Goal: Information Seeking & Learning: Learn about a topic

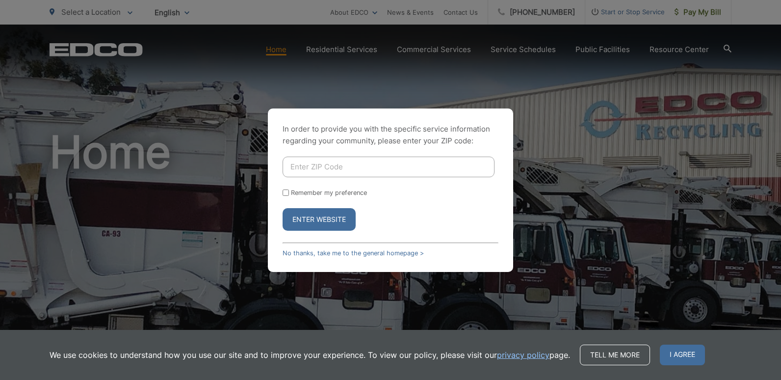
click at [291, 166] on input "Enter ZIP Code" at bounding box center [389, 167] width 212 height 21
type input "92069"
click at [287, 193] on input "Remember my preference" at bounding box center [286, 192] width 6 height 6
checkbox input "true"
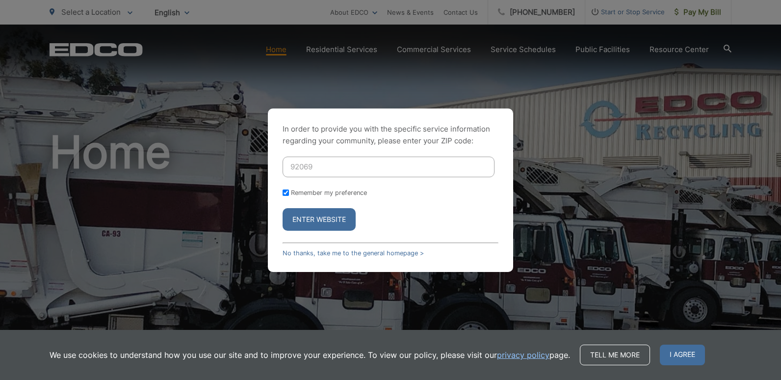
click at [306, 225] on button "Enter Website" at bounding box center [319, 219] width 73 height 23
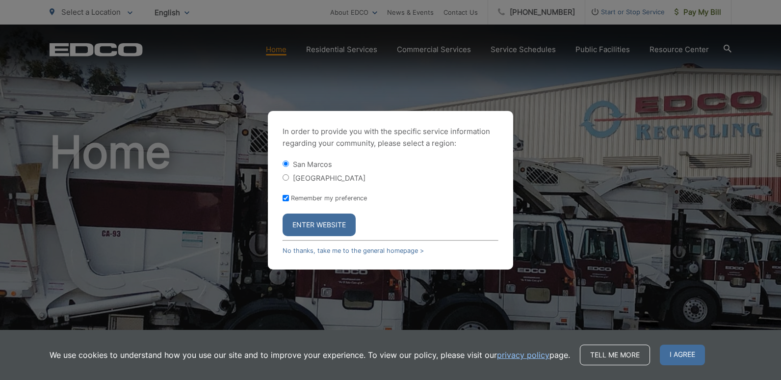
click at [305, 222] on button "Enter Website" at bounding box center [319, 224] width 73 height 23
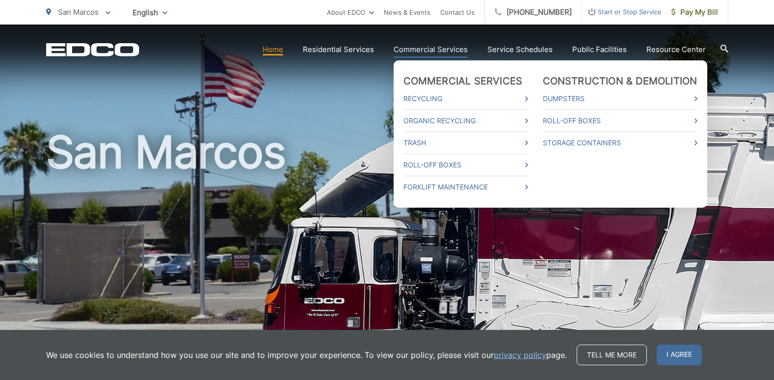
click at [447, 50] on link "Commercial Services" at bounding box center [431, 50] width 74 height 12
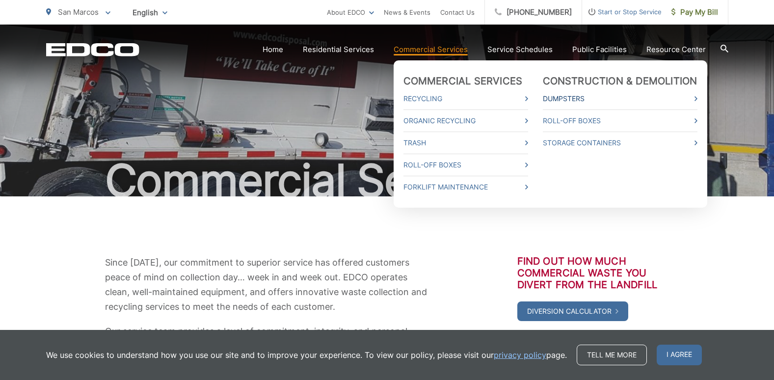
click at [575, 98] on link "Dumpsters" at bounding box center [620, 99] width 155 height 12
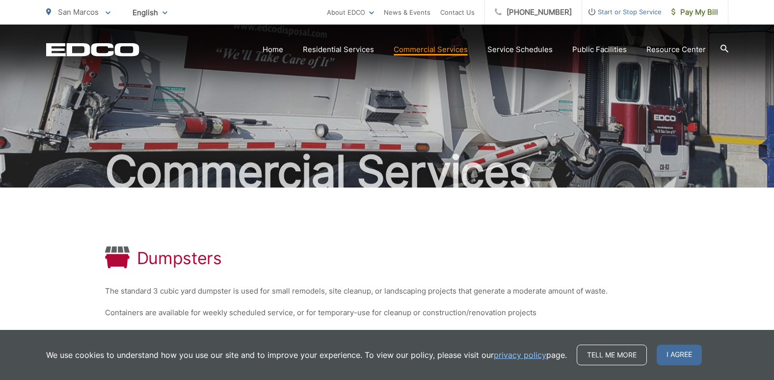
scroll to position [156, 0]
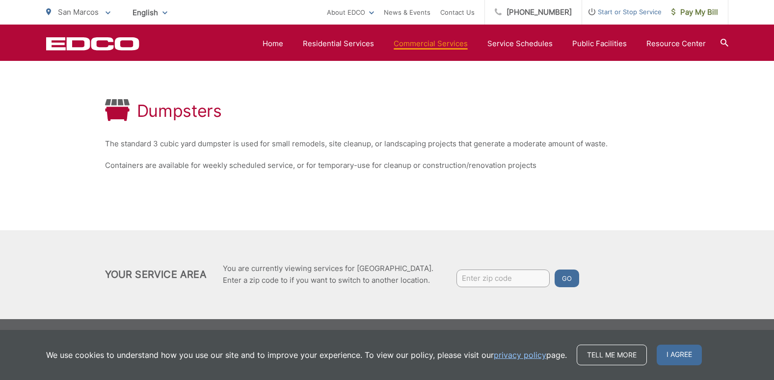
click at [560, 274] on button "Go" at bounding box center [567, 278] width 25 height 18
click at [681, 354] on span "I agree" at bounding box center [679, 355] width 45 height 21
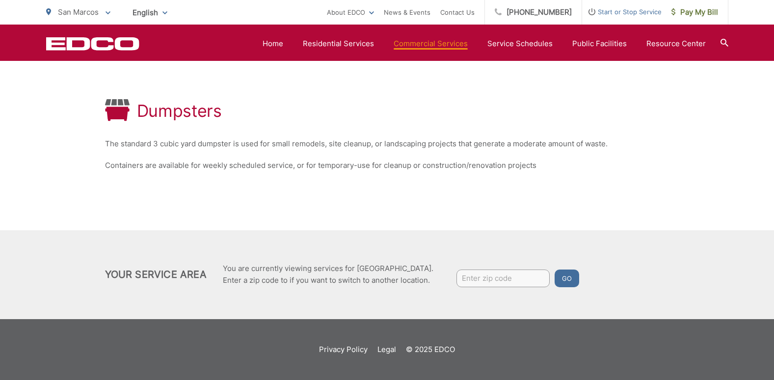
click at [503, 278] on input "Enter zip code" at bounding box center [502, 278] width 93 height 18
type input "92060"
click at [565, 279] on button "Go" at bounding box center [567, 278] width 25 height 18
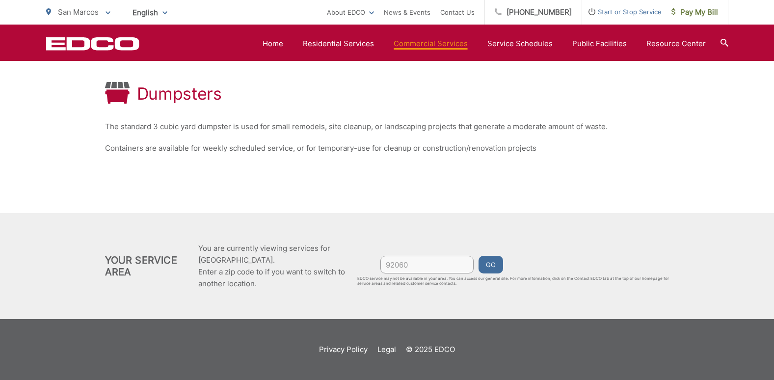
scroll to position [26, 0]
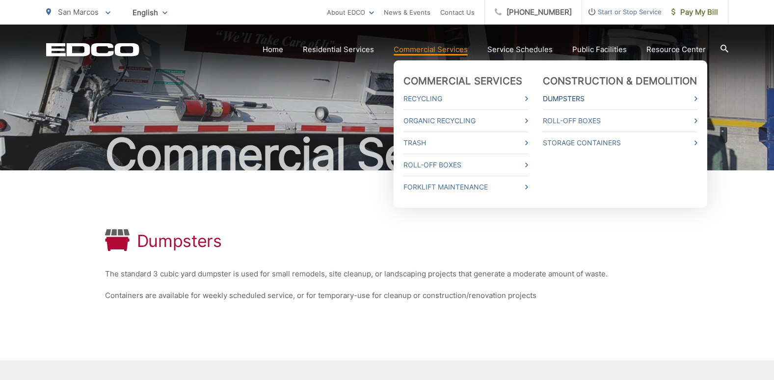
click at [556, 98] on link "Dumpsters" at bounding box center [620, 99] width 155 height 12
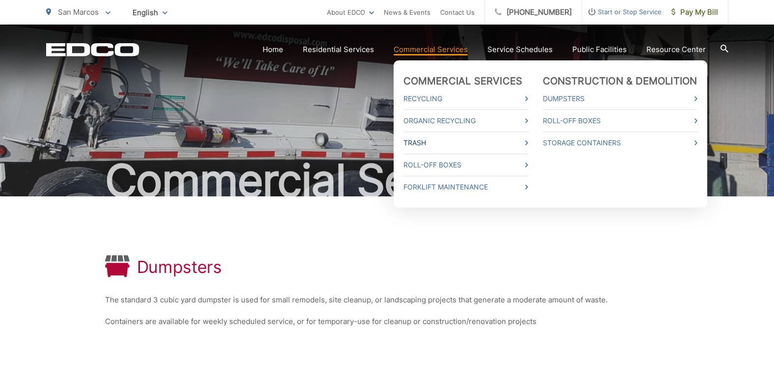
click at [431, 139] on link "Trash" at bounding box center [465, 143] width 125 height 12
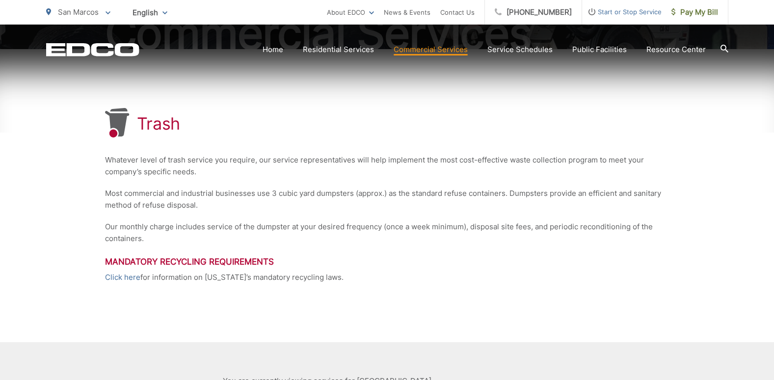
scroll to position [259, 0]
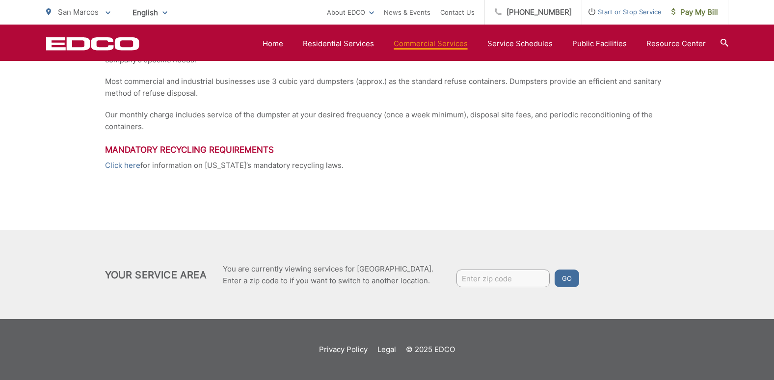
click at [173, 169] on p "Click here for information on California’s mandatory recycling laws." at bounding box center [387, 165] width 564 height 12
click at [206, 145] on h3 "Mandatory Recycling Requirements" at bounding box center [387, 150] width 564 height 10
click at [204, 151] on h3 "Mandatory Recycling Requirements" at bounding box center [387, 150] width 564 height 10
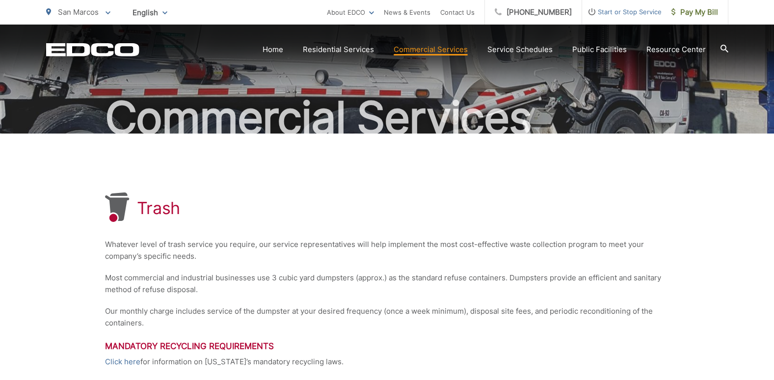
scroll to position [0, 0]
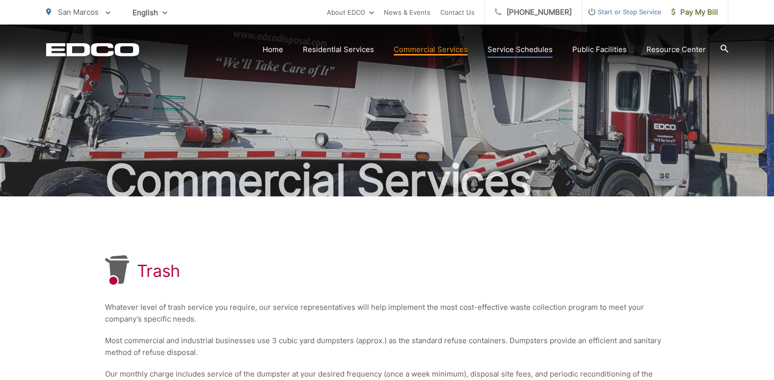
click at [518, 49] on link "Service Schedules" at bounding box center [519, 50] width 65 height 12
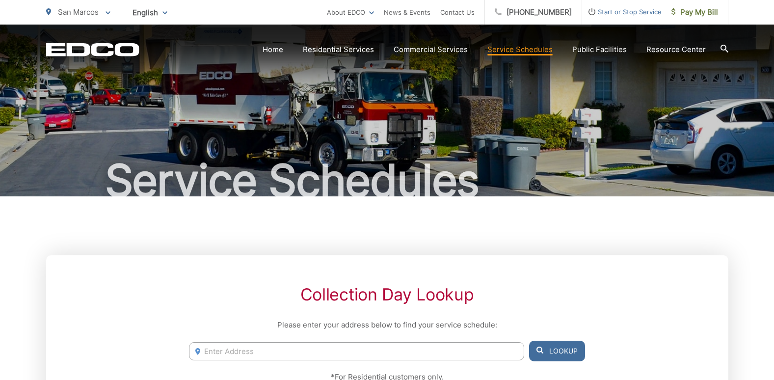
scroll to position [98, 0]
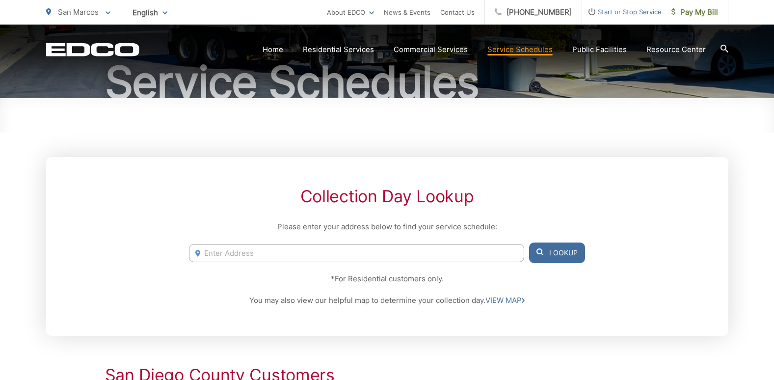
click at [198, 248] on span at bounding box center [197, 254] width 5 height 12
click at [221, 250] on input "Enter Address" at bounding box center [356, 253] width 335 height 18
click at [548, 252] on button "Lookup" at bounding box center [557, 252] width 56 height 21
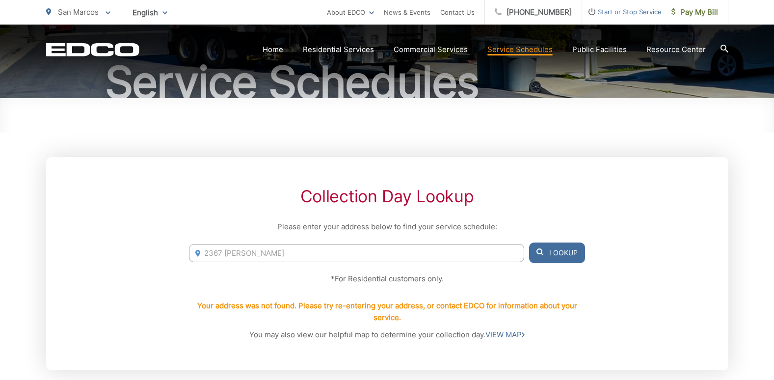
click at [220, 252] on input "2367 tamara ln" at bounding box center [356, 253] width 335 height 18
click at [558, 253] on button "Lookup" at bounding box center [557, 252] width 56 height 21
click at [219, 253] on input "2360 tamara ln" at bounding box center [356, 253] width 335 height 18
type input "2367 tamara ln"
drag, startPoint x: 259, startPoint y: 252, endPoint x: 188, endPoint y: 254, distance: 70.7
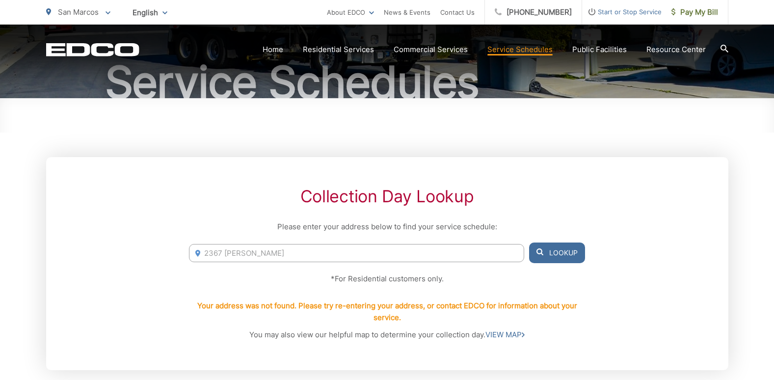
click at [190, 254] on input "2367 tamara ln" at bounding box center [356, 253] width 335 height 18
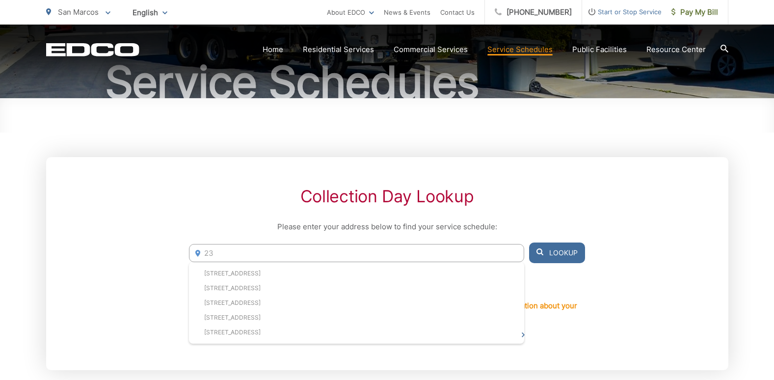
type input "2"
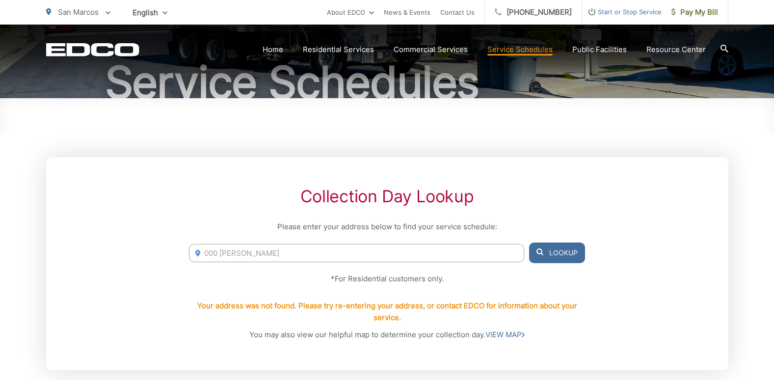
type input "000 tamara lane"
click at [566, 252] on button "Lookup" at bounding box center [557, 252] width 56 height 21
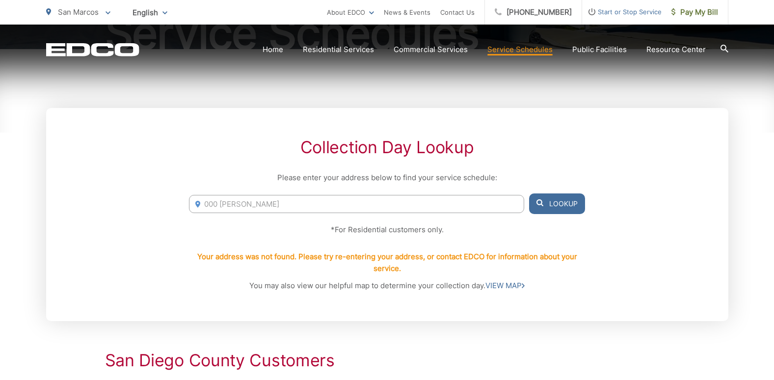
scroll to position [196, 0]
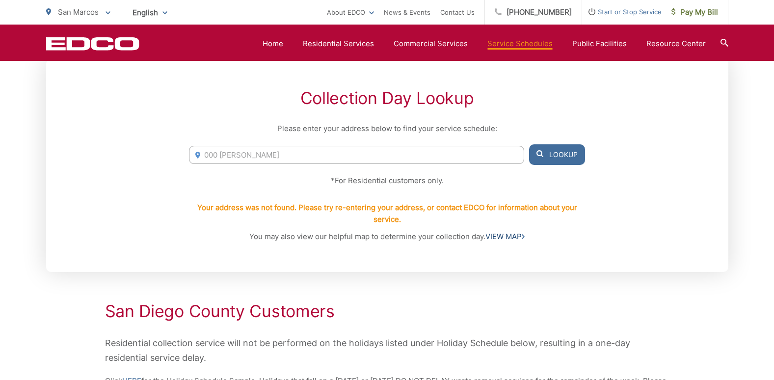
click at [506, 237] on link "VIEW MAP" at bounding box center [504, 237] width 39 height 12
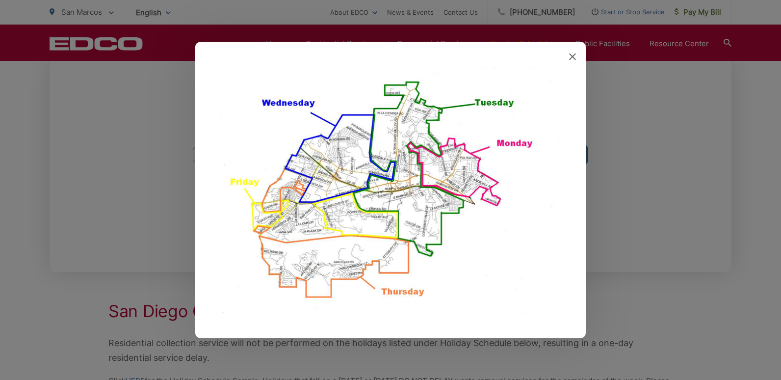
click at [403, 89] on img at bounding box center [391, 189] width 342 height 247
click at [412, 95] on img at bounding box center [391, 189] width 342 height 247
click at [500, 103] on img at bounding box center [391, 189] width 342 height 247
click at [415, 106] on img at bounding box center [391, 189] width 342 height 247
click at [572, 56] on icon at bounding box center [572, 56] width 7 height 7
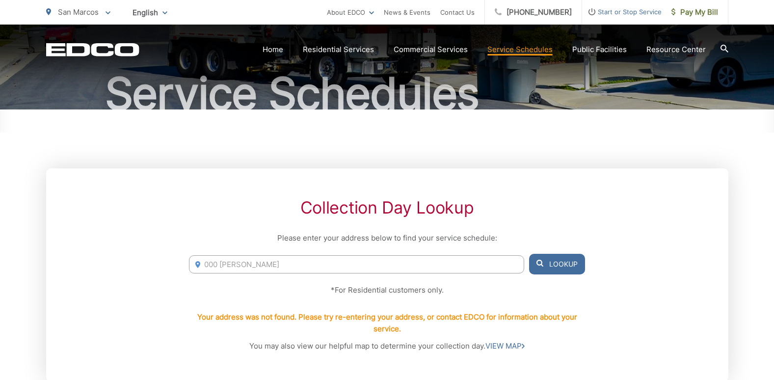
scroll to position [0, 0]
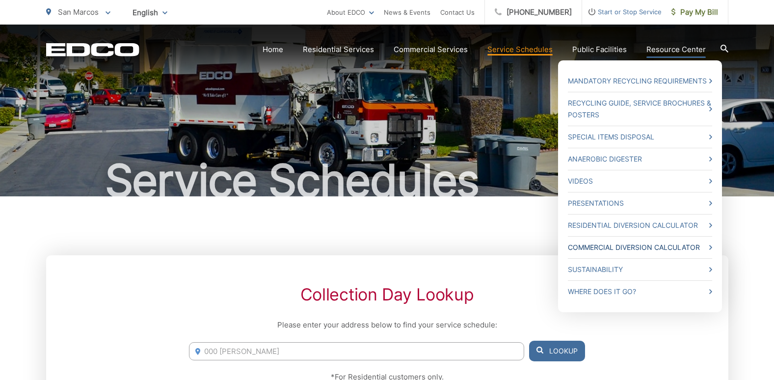
click at [616, 247] on link "Commercial Diversion Calculator" at bounding box center [640, 247] width 144 height 12
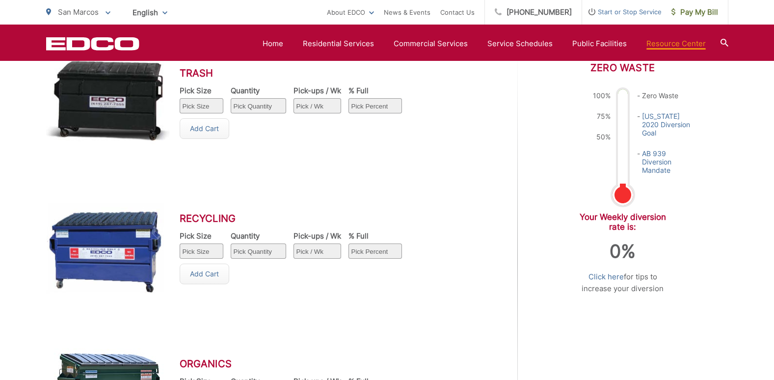
scroll to position [367, 0]
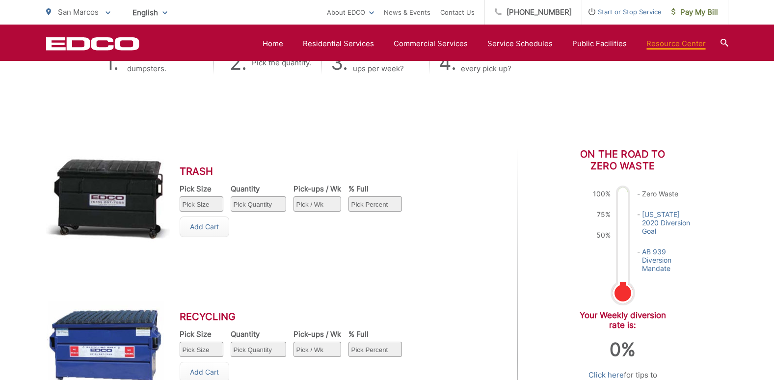
click at [202, 204] on select "Pick Size 1 yard 1.5 yard 2 yard 3 yard 4 yard 6 yard" at bounding box center [202, 203] width 44 height 15
select select "2"
click at [180, 196] on select "Pick Size 1 yard 1.5 yard 2 yard 3 yard 4 yard 6 yard" at bounding box center [202, 203] width 44 height 15
click at [277, 203] on select "Pick Quantity 1 2 3 4 5 6 7 8 9 10" at bounding box center [258, 203] width 55 height 15
click at [314, 230] on div "Add Cart" at bounding box center [298, 226] width 237 height 21
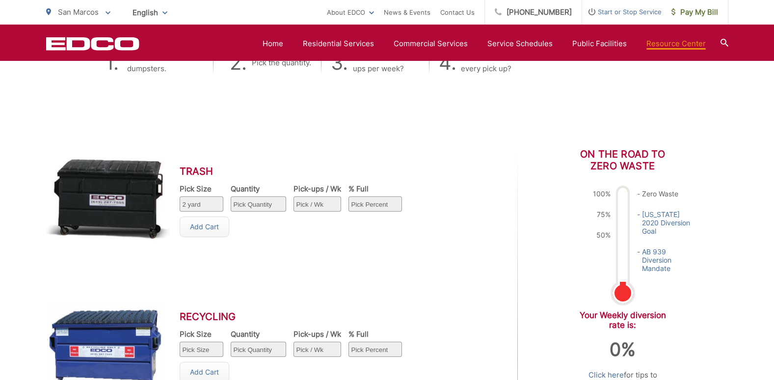
click at [322, 203] on select "Pick / Wk 1 2 3 4 5 6 7" at bounding box center [317, 203] width 48 height 15
select select "1"
click at [293, 196] on select "Pick / Wk 1 2 3 4 5 6 7" at bounding box center [317, 203] width 48 height 15
click at [391, 204] on select "Pick Percent 25 50 75 100" at bounding box center [374, 203] width 53 height 15
select select "50"
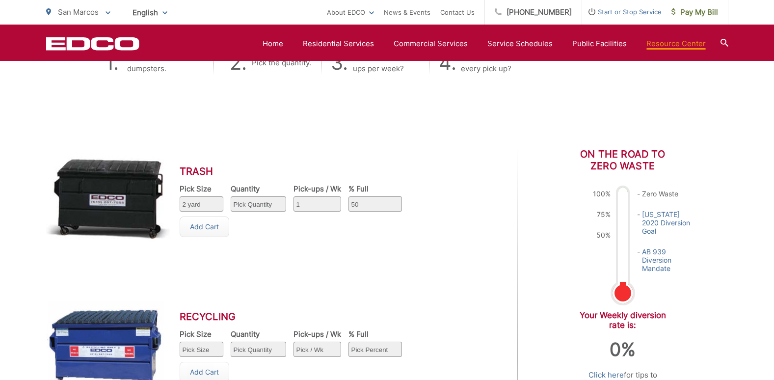
click at [348, 196] on select "Pick Percent 25 50 75 100" at bounding box center [374, 203] width 53 height 15
click at [201, 230] on link "Add Cart" at bounding box center [205, 226] width 50 height 21
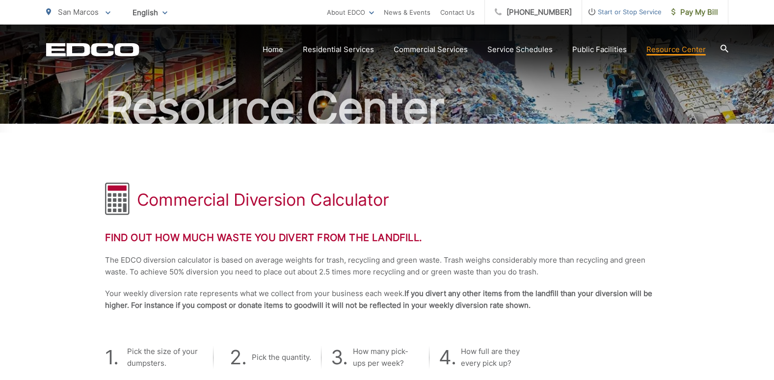
scroll to position [0, 0]
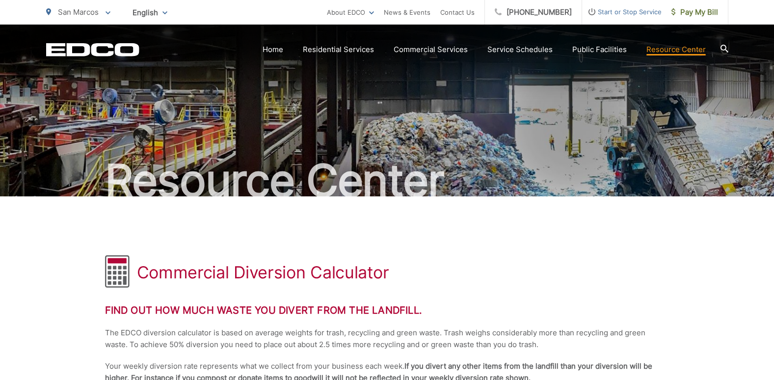
click at [722, 46] on icon at bounding box center [724, 49] width 8 height 8
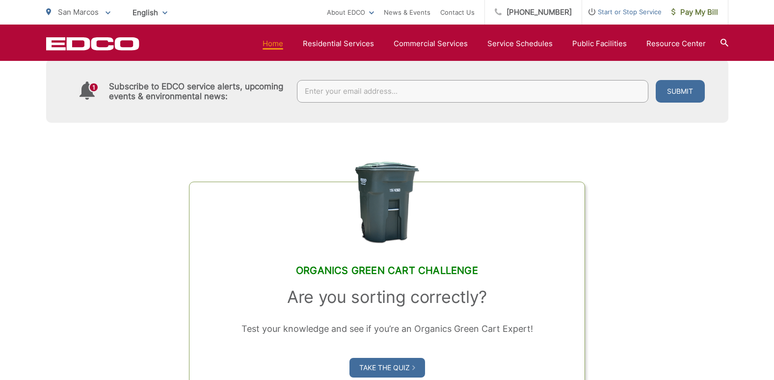
scroll to position [785, 0]
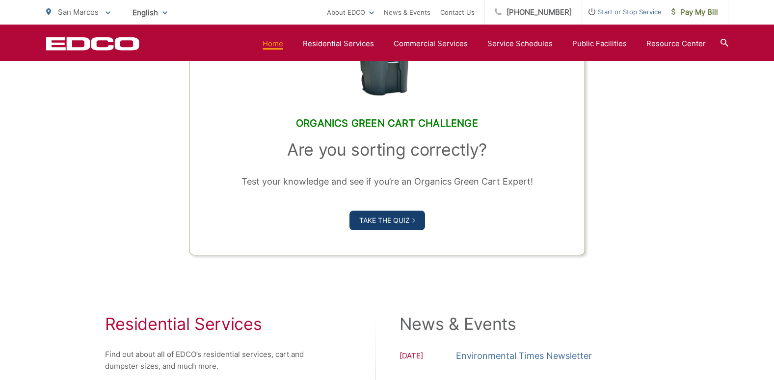
click at [372, 220] on link "Take the Quiz" at bounding box center [387, 221] width 76 height 20
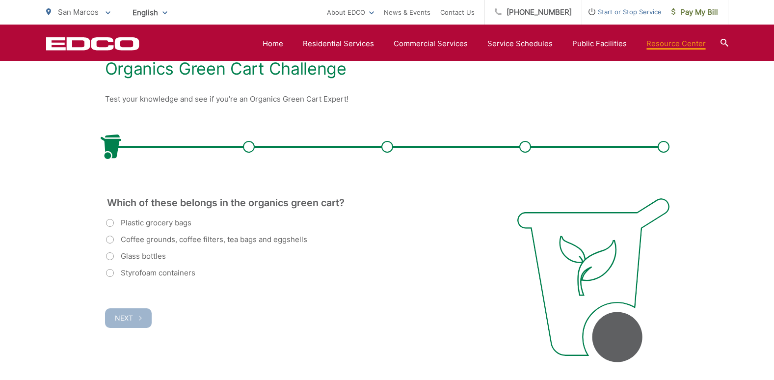
scroll to position [245, 0]
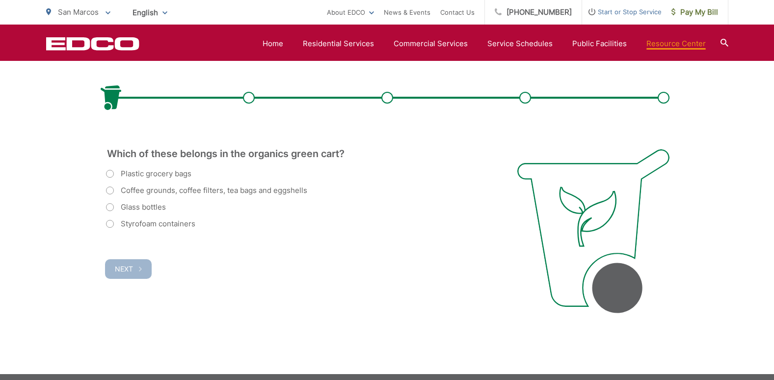
click at [112, 173] on label "Plastic grocery bags" at bounding box center [148, 174] width 85 height 12
radio input "true"
click at [124, 269] on span "Next" at bounding box center [124, 269] width 18 height 8
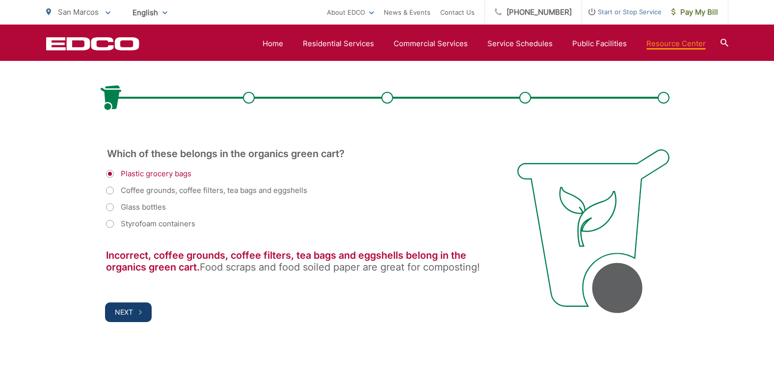
click at [123, 307] on button "Next" at bounding box center [128, 312] width 47 height 20
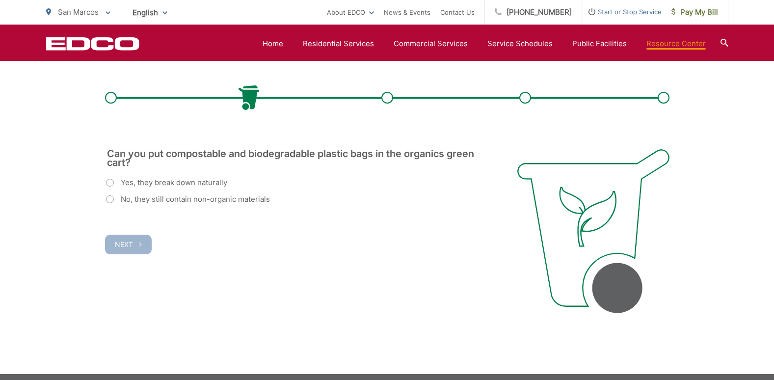
click at [110, 182] on label "Yes, they break down naturally" at bounding box center [166, 183] width 121 height 12
radio input "true"
click at [125, 243] on span "Next" at bounding box center [124, 244] width 18 height 8
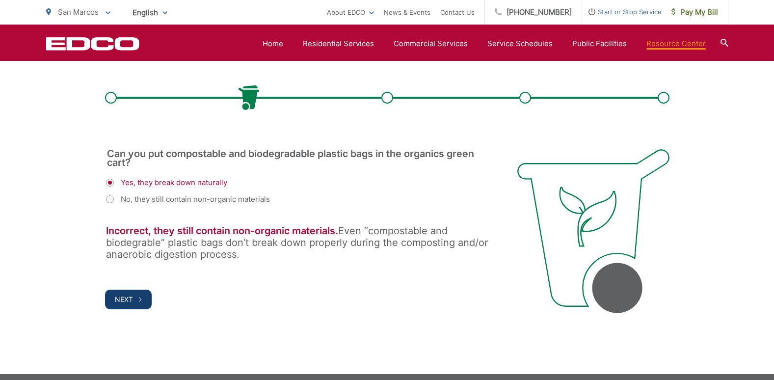
click at [137, 298] on button "Next" at bounding box center [128, 300] width 47 height 20
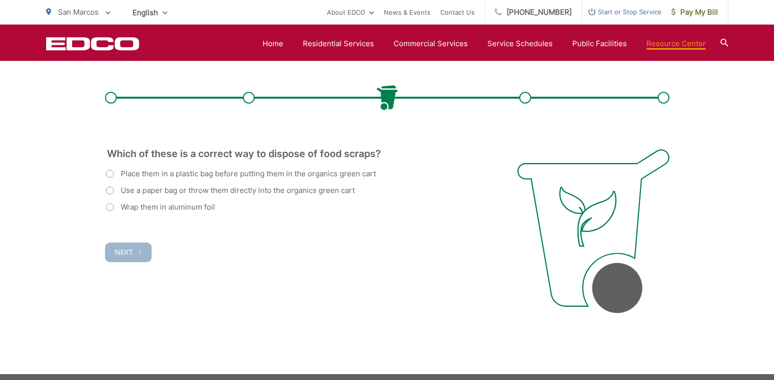
click at [109, 191] on label "Use a paper bag or throw them directly into the organics green cart" at bounding box center [230, 191] width 249 height 12
radio input "true"
click at [110, 173] on label "Place them in a plastic bag before putting them in the organics green cart" at bounding box center [241, 174] width 270 height 12
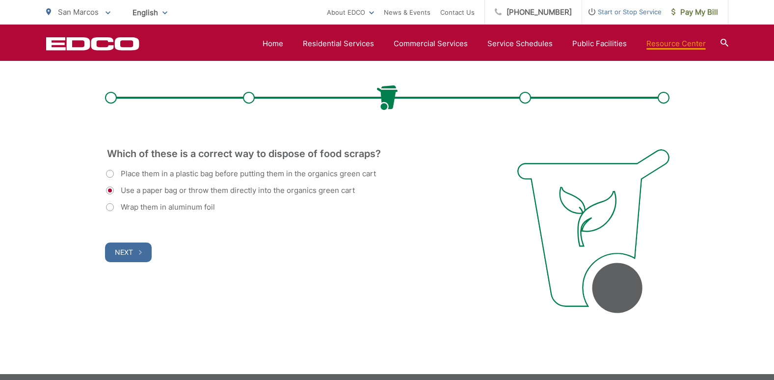
radio input "true"
click at [110, 188] on label "Use a paper bag or throw them directly into the organics green cart" at bounding box center [230, 191] width 249 height 12
radio input "true"
click at [125, 253] on span "Next" at bounding box center [124, 252] width 18 height 8
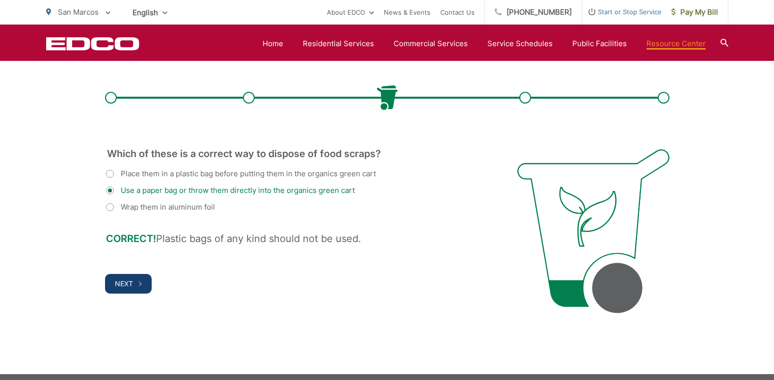
click at [123, 284] on span "Next" at bounding box center [124, 283] width 18 height 8
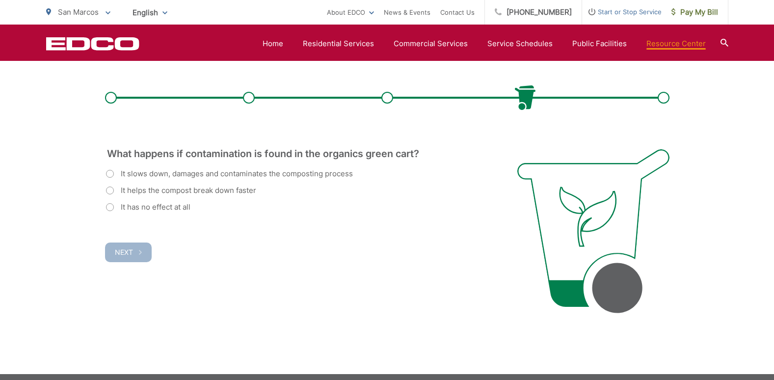
click at [111, 173] on label "It slows down, damages and contaminates the composting process" at bounding box center [229, 174] width 247 height 12
radio input "true"
click at [112, 246] on button "Next" at bounding box center [128, 252] width 47 height 20
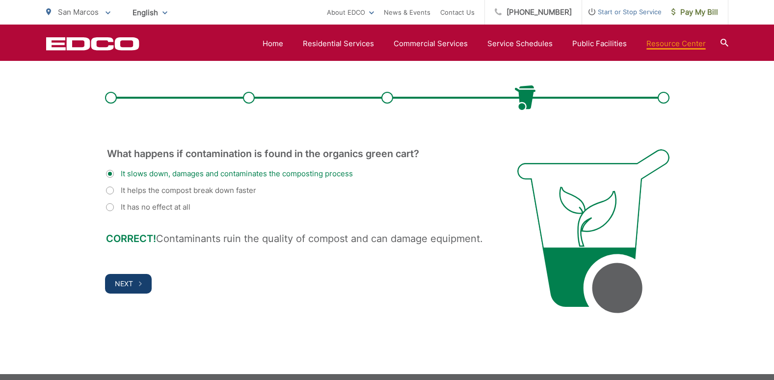
click at [120, 278] on button "Next" at bounding box center [128, 284] width 47 height 20
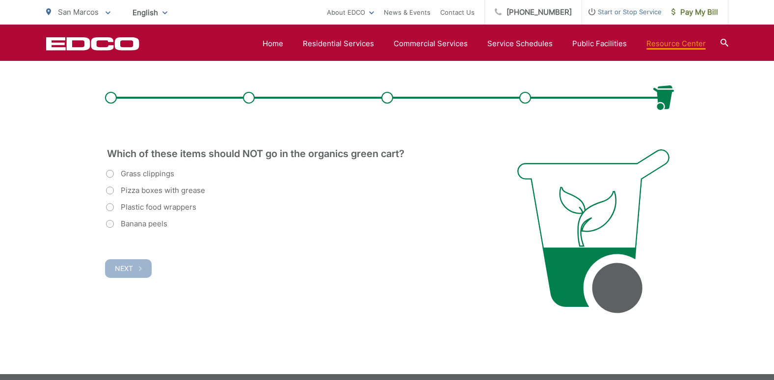
click at [109, 203] on label "Plastic food wrappers" at bounding box center [151, 207] width 90 height 12
radio input "true"
click at [115, 269] on span "Next" at bounding box center [124, 268] width 18 height 8
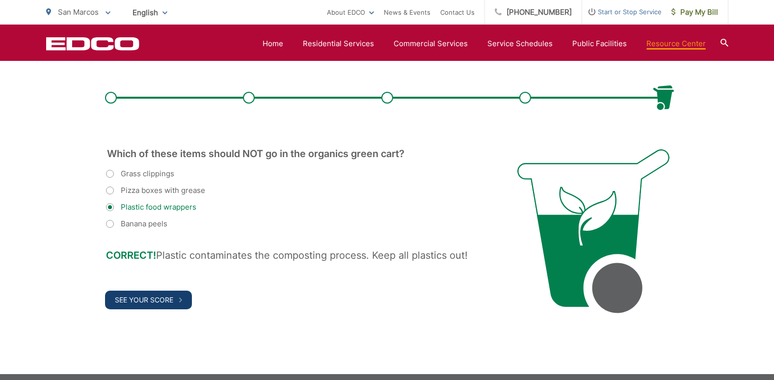
click at [131, 295] on span "See Your Score" at bounding box center [144, 299] width 58 height 8
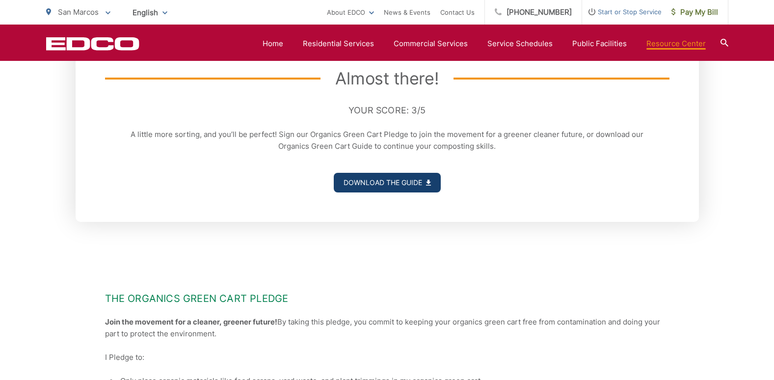
click at [374, 181] on link "Download the Guide" at bounding box center [387, 183] width 107 height 20
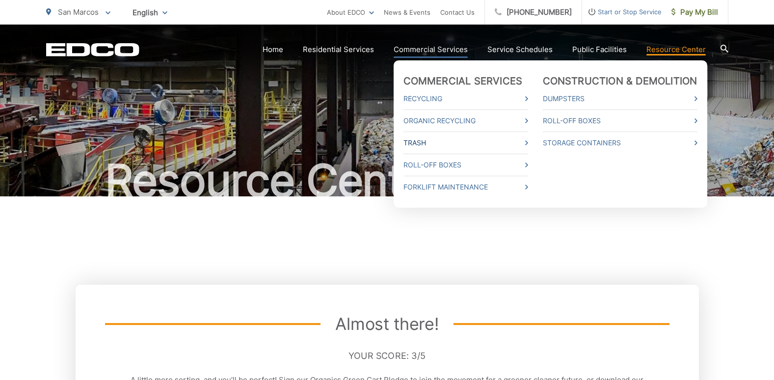
click at [420, 143] on link "Trash" at bounding box center [465, 143] width 125 height 12
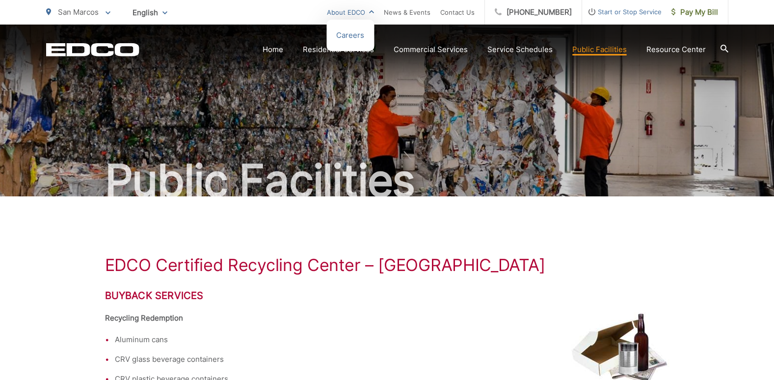
click at [359, 12] on link "About EDCO" at bounding box center [350, 12] width 47 height 12
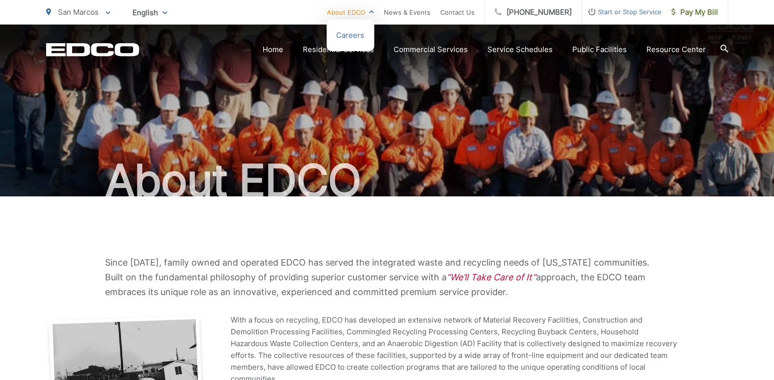
click at [352, 12] on link "About EDCO" at bounding box center [350, 12] width 47 height 12
click at [355, 35] on link "Careers" at bounding box center [350, 35] width 28 height 12
